Goal: Task Accomplishment & Management: Use online tool/utility

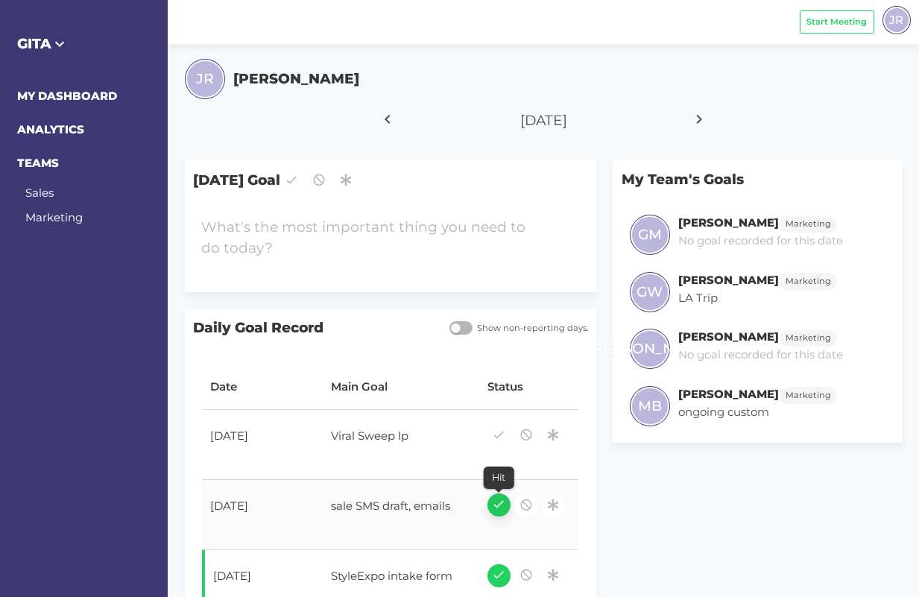
click at [498, 501] on icon "button" at bounding box center [498, 504] width 13 height 20
click at [557, 434] on icon "button" at bounding box center [552, 434] width 13 height 20
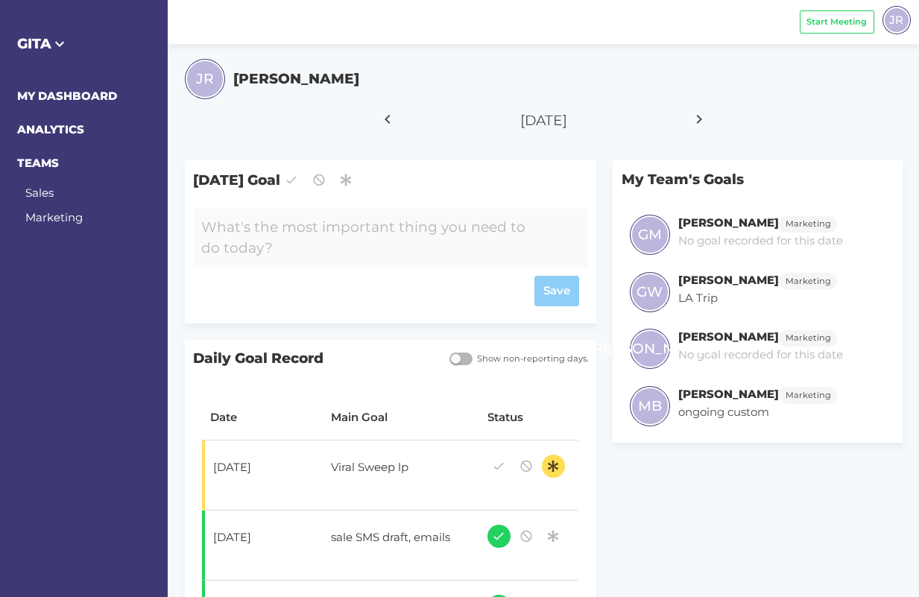
click at [391, 228] on div at bounding box center [374, 238] width 362 height 59
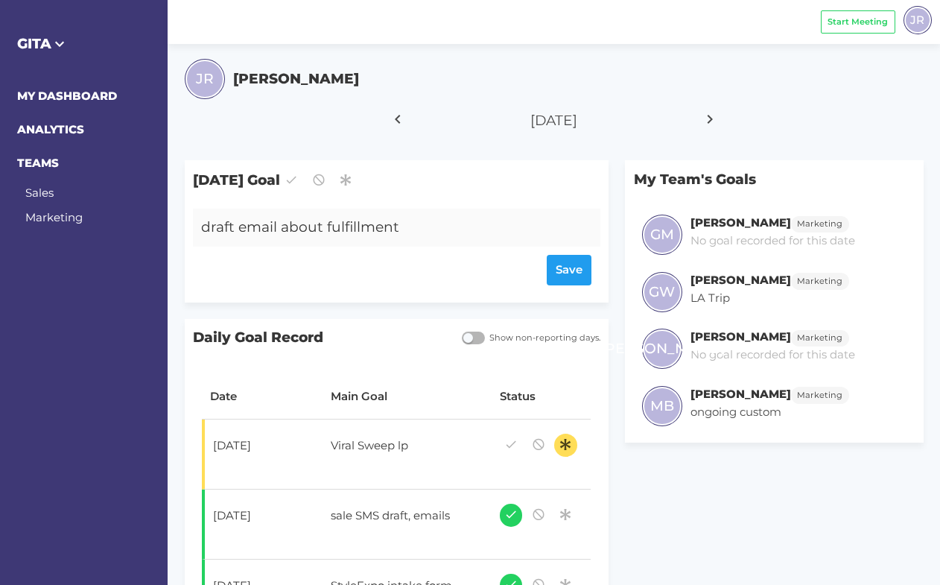
click at [410, 230] on div "draft email about fulfillment" at bounding box center [379, 228] width 373 height 38
click at [564, 268] on div "Save" at bounding box center [396, 270] width 390 height 31
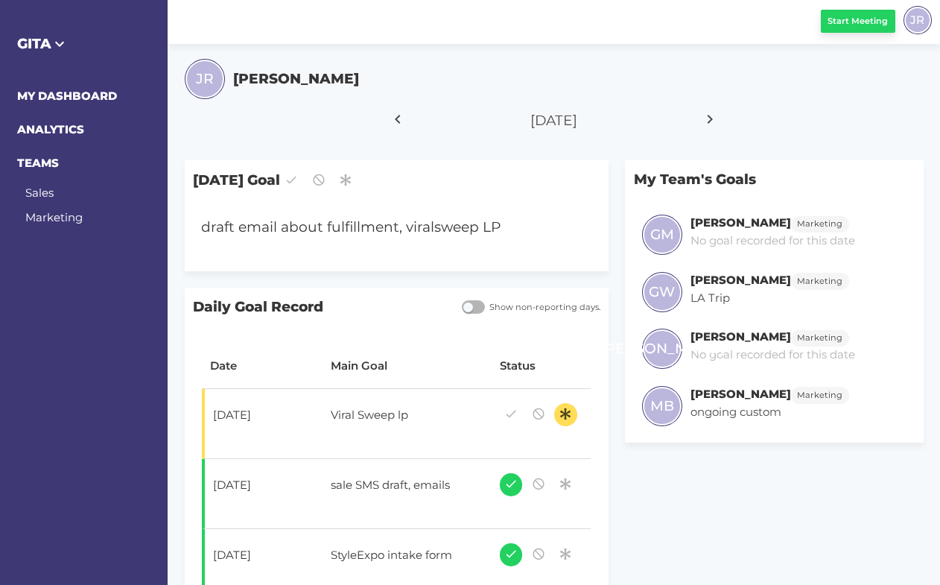
click at [840, 24] on span "Start Meeting" at bounding box center [858, 21] width 60 height 13
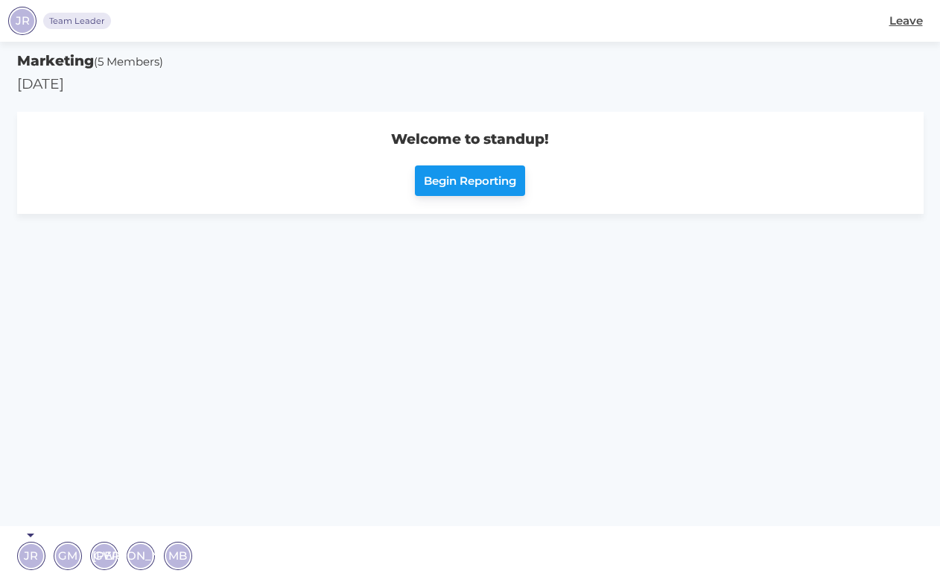
click at [486, 185] on span "Begin Reporting" at bounding box center [470, 181] width 92 height 17
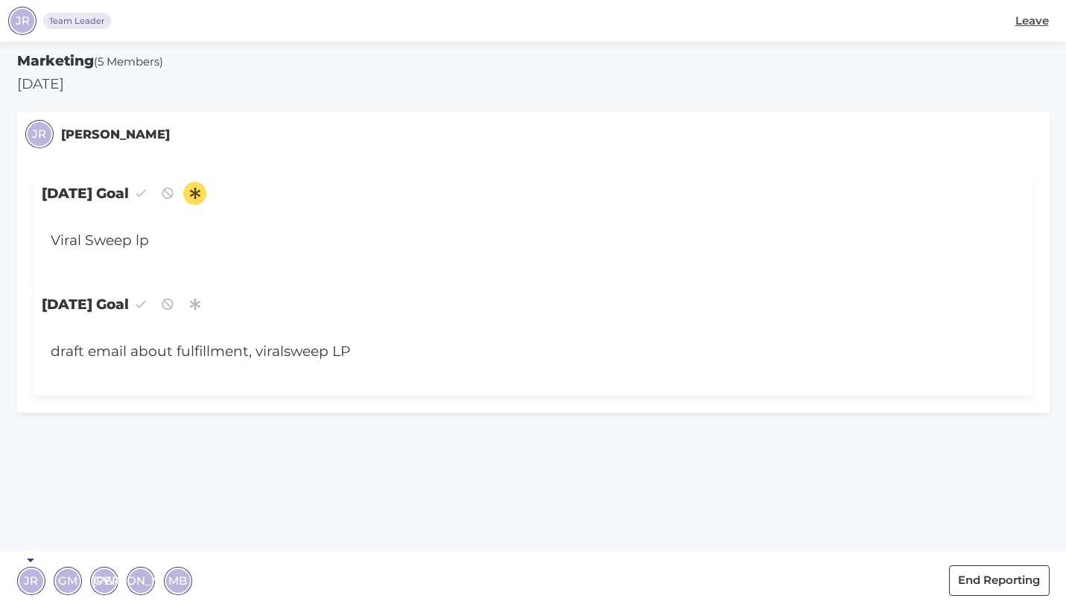
click at [185, 539] on span "MB" at bounding box center [177, 580] width 19 height 17
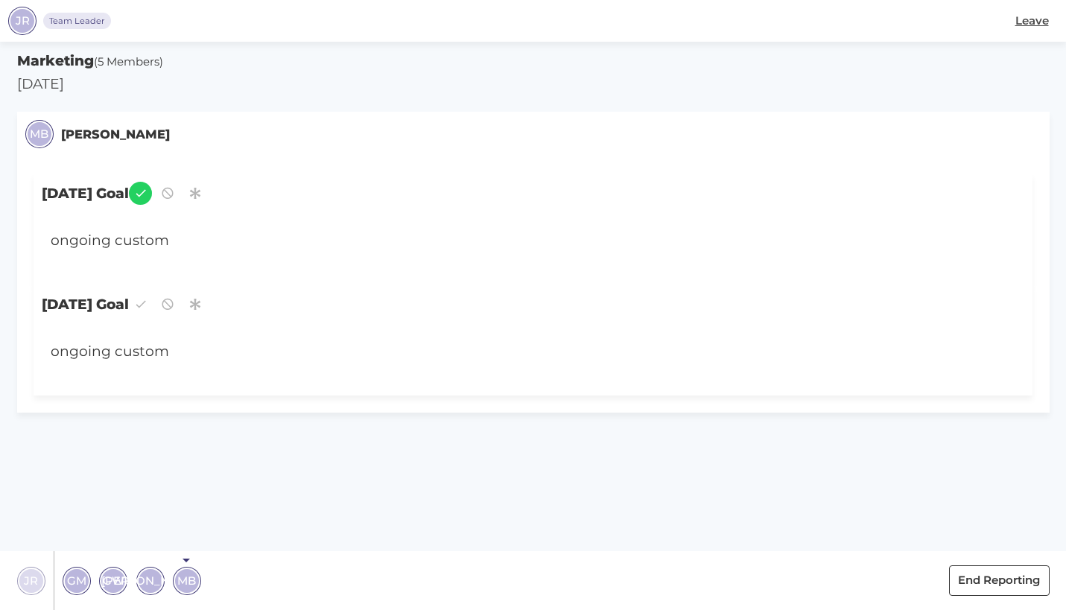
click at [145, 539] on span "[PERSON_NAME]" at bounding box center [150, 580] width 98 height 17
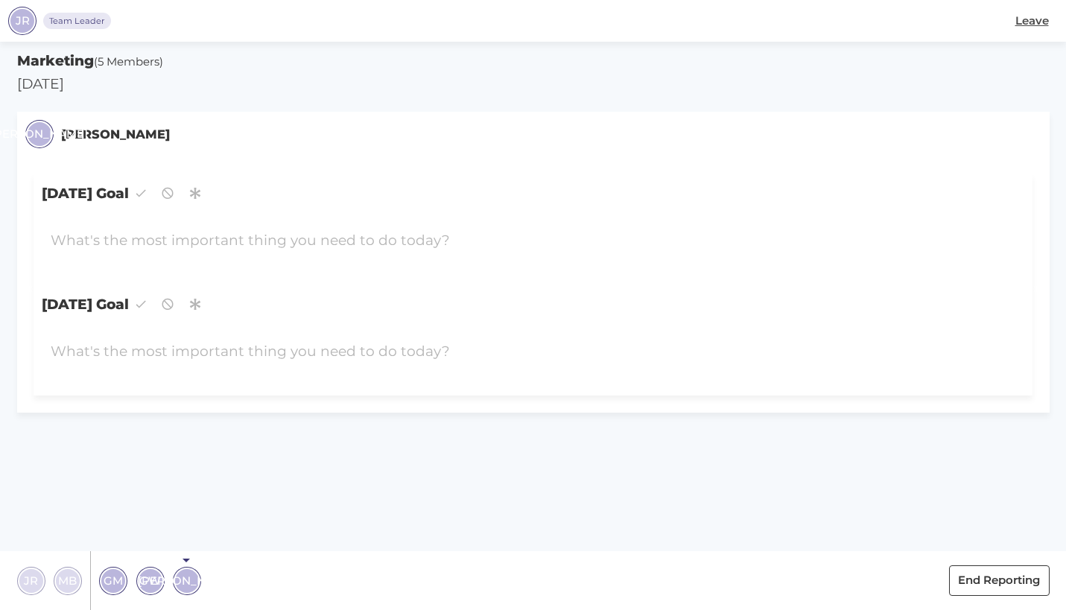
click at [193, 539] on span "[PERSON_NAME]" at bounding box center [187, 580] width 98 height 17
